Goal: Task Accomplishment & Management: Use online tool/utility

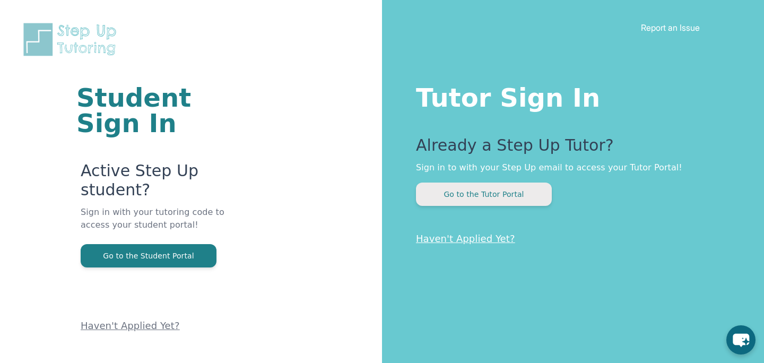
click at [485, 199] on button "Go to the Tutor Portal" at bounding box center [484, 194] width 136 height 23
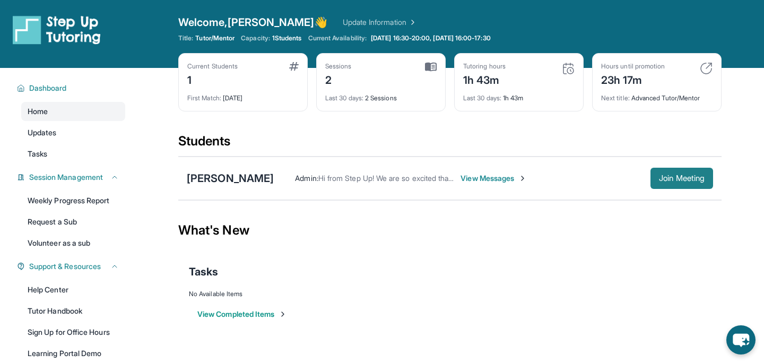
click at [670, 179] on span "Join Meeting" at bounding box center [682, 178] width 46 height 6
